Goal: Navigation & Orientation: Find specific page/section

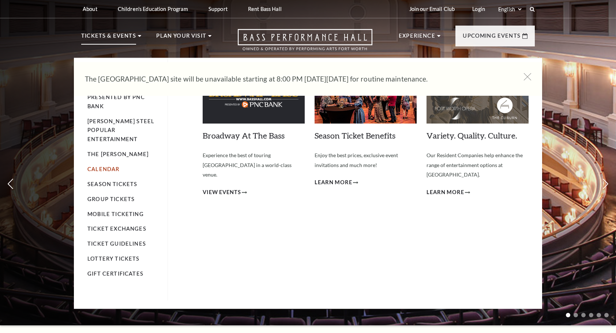
drag, startPoint x: 0, startPoint y: 0, endPoint x: 100, endPoint y: 158, distance: 187.1
click at [100, 166] on link "Calendar" at bounding box center [103, 169] width 32 height 6
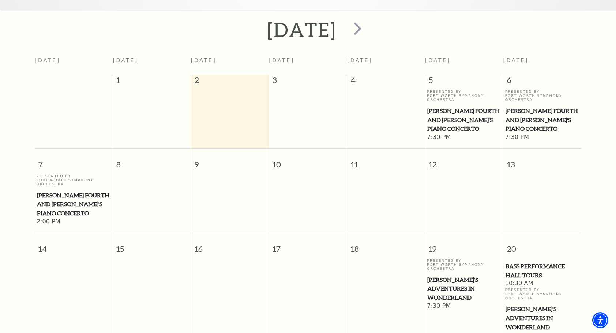
scroll to position [143, 0]
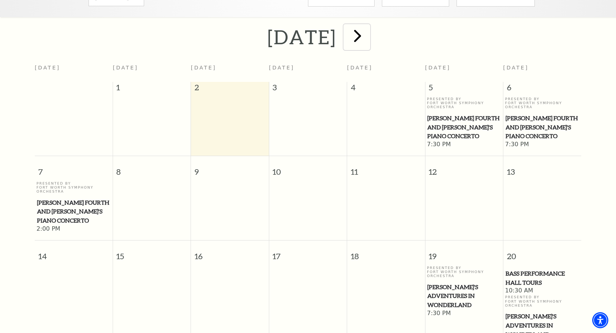
click at [368, 25] on span "next" at bounding box center [357, 35] width 21 height 21
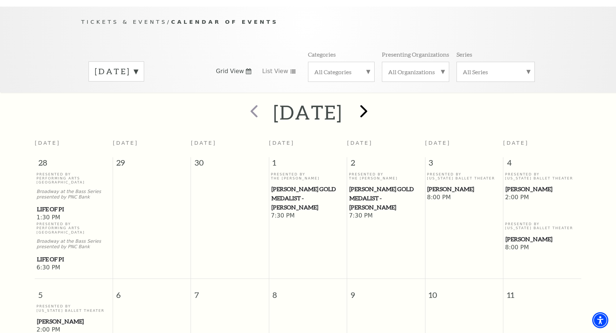
scroll to position [0, 0]
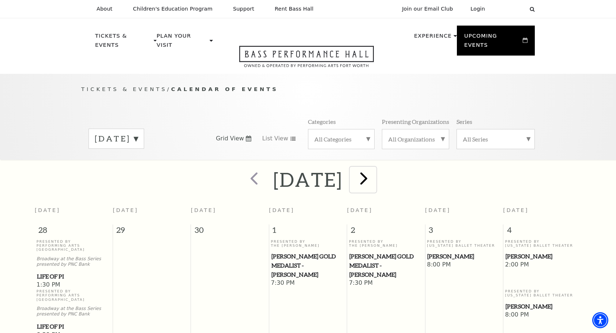
click at [374, 170] on span "next" at bounding box center [363, 178] width 21 height 21
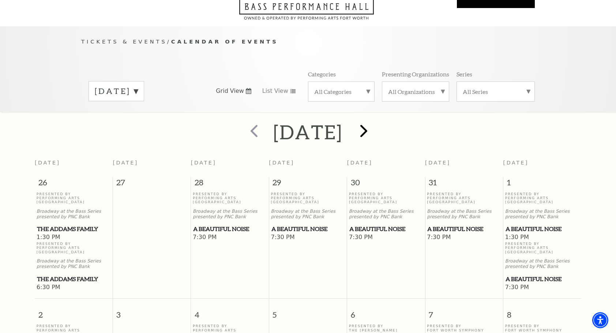
scroll to position [64, 0]
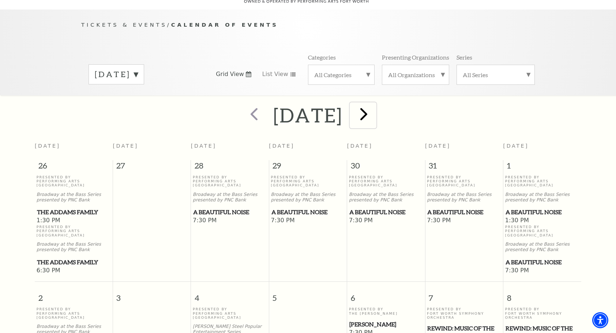
click at [374, 104] on span "next" at bounding box center [363, 114] width 21 height 21
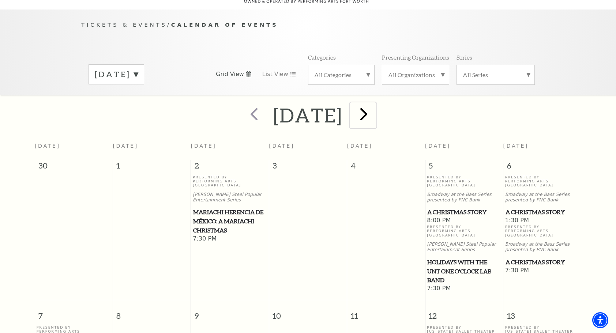
click at [374, 104] on span "next" at bounding box center [363, 114] width 21 height 21
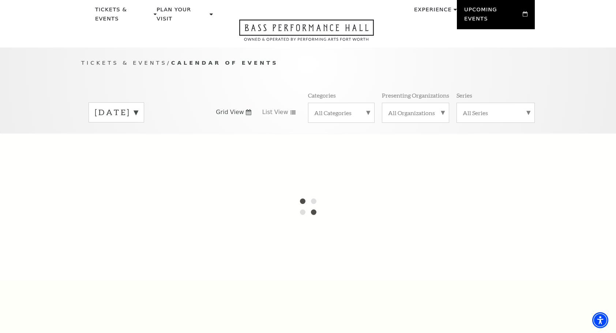
scroll to position [0, 0]
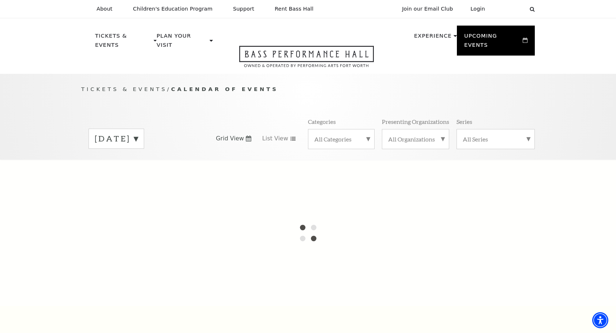
click at [138, 133] on label "[DATE]" at bounding box center [116, 138] width 43 height 11
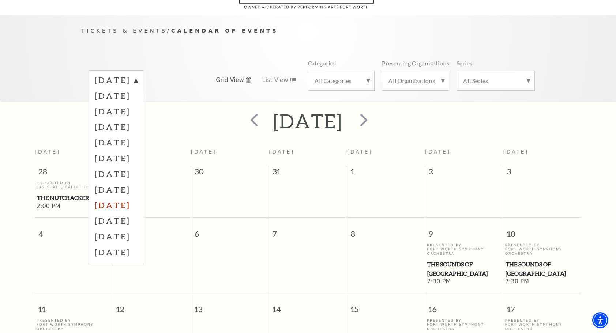
scroll to position [64, 0]
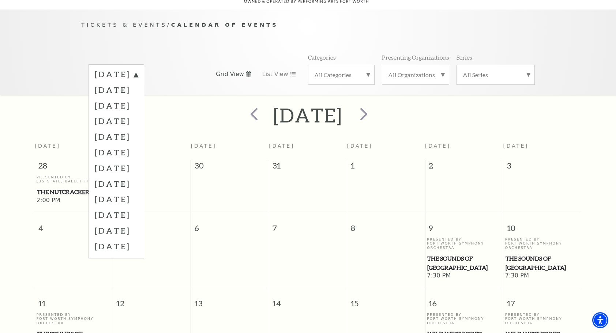
click at [558, 46] on div "Tickets & Events / Calendar of Events [DATE] [DATE] [DATE] [DATE] [DATE] [DATE]…" at bounding box center [308, 53] width 616 height 86
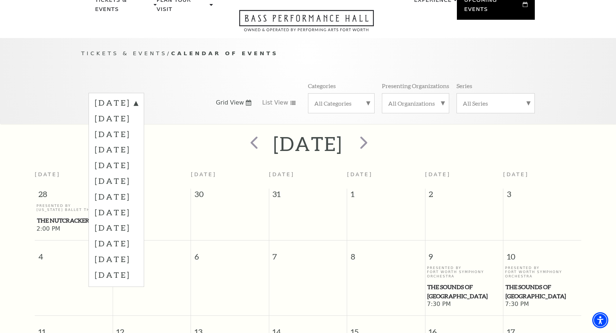
scroll to position [0, 0]
